Goal: Check status: Check status

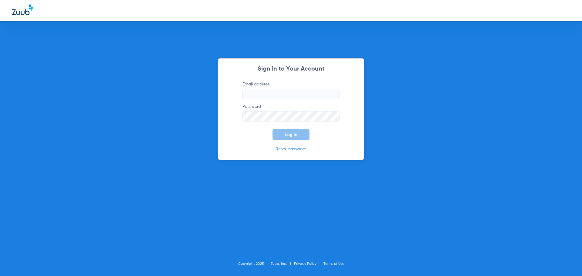
click at [273, 88] on label "Email address" at bounding box center [291, 90] width 97 height 18
click at [273, 89] on input "Email address" at bounding box center [291, 94] width 97 height 10
click at [277, 94] on input "Email address" at bounding box center [291, 94] width 97 height 10
type input "[EMAIL_ADDRESS][DOMAIN_NAME]"
click at [273, 129] on button "Log In" at bounding box center [291, 134] width 37 height 11
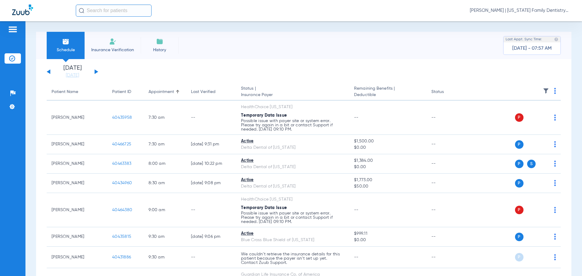
click at [96, 73] on button at bounding box center [97, 71] width 4 height 5
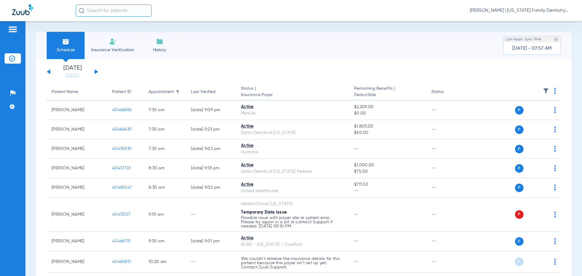
click at [96, 73] on button at bounding box center [97, 71] width 4 height 5
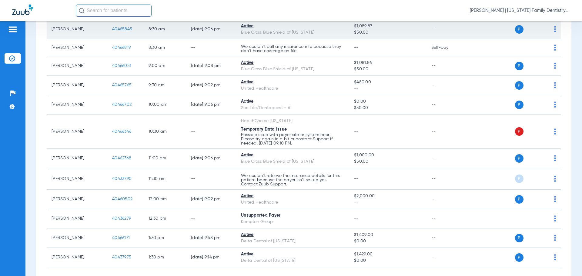
scroll to position [121, 0]
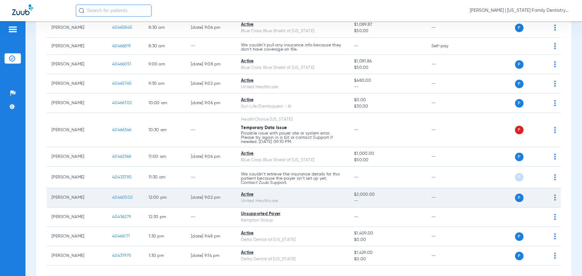
click at [125, 198] on span "40460502" at bounding box center [122, 198] width 20 height 4
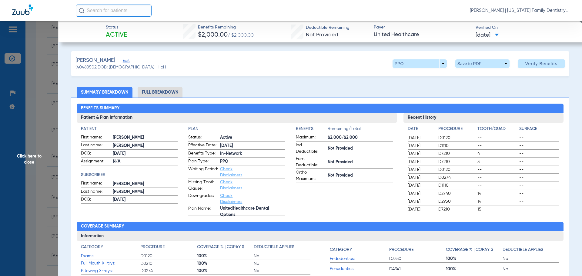
click at [172, 93] on li "Full Breakdown" at bounding box center [160, 92] width 45 height 11
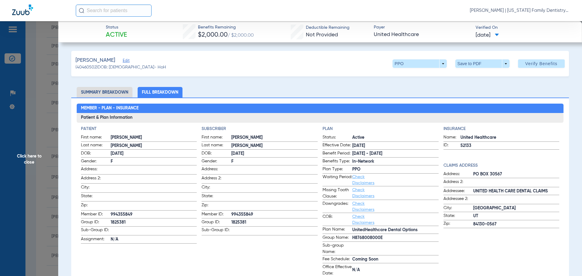
click at [121, 92] on li "Summary Breakdown" at bounding box center [105, 92] width 56 height 11
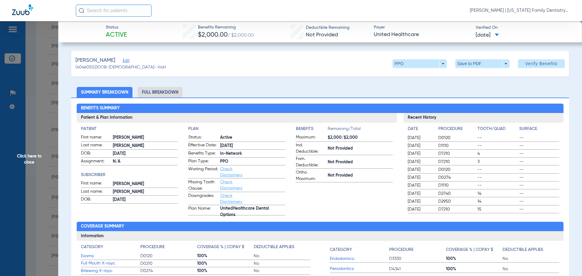
click at [49, 109] on span "Click here to close" at bounding box center [29, 159] width 58 height 276
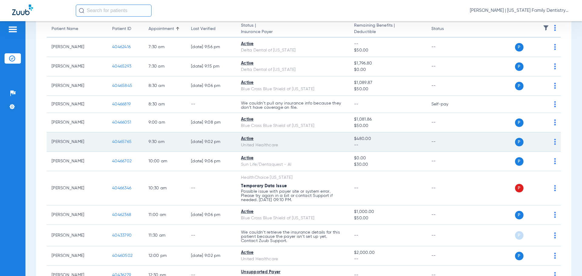
scroll to position [61, 0]
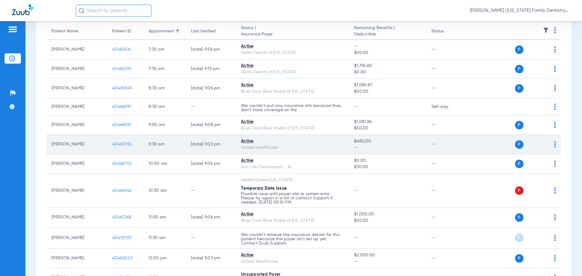
click at [128, 142] on span "40465765" at bounding box center [121, 144] width 19 height 4
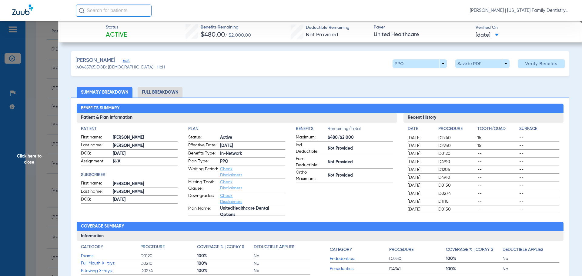
click at [161, 89] on li "Full Breakdown" at bounding box center [160, 92] width 45 height 11
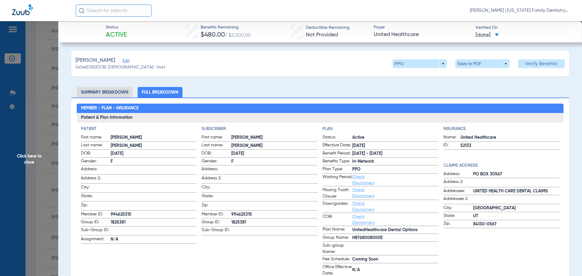
click at [53, 118] on span "Click here to close" at bounding box center [29, 159] width 58 height 276
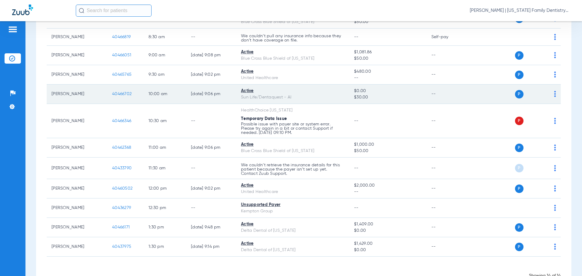
scroll to position [119, 0]
